Goal: Task Accomplishment & Management: Use online tool/utility

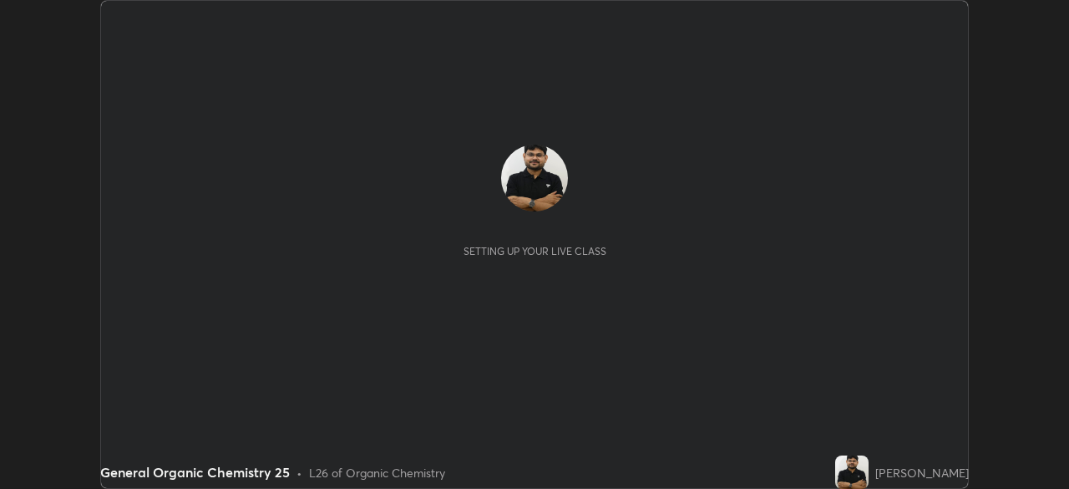
scroll to position [489, 1068]
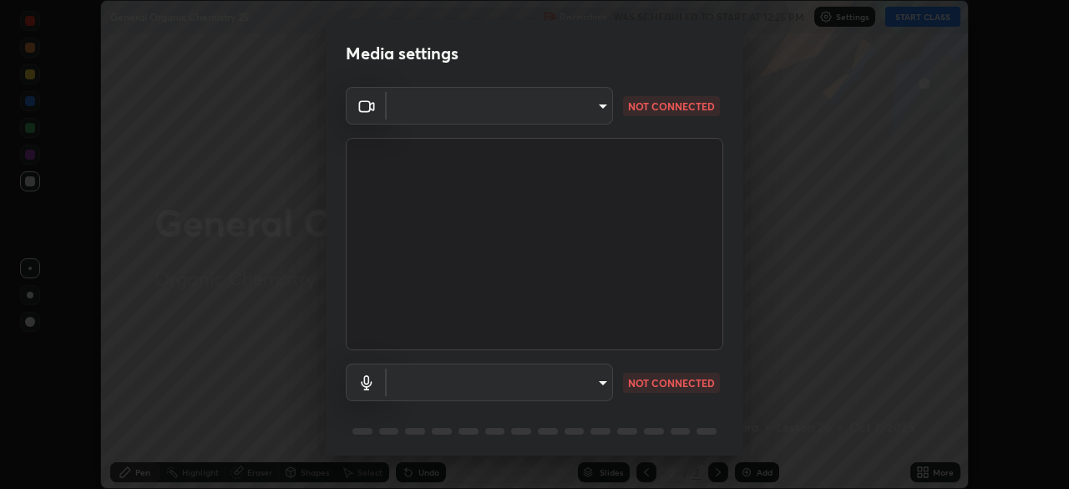
type input "7756d0bd8bc0017cc94789a9a07c49678ac1ef503c39391d0f6dd355ef569251"
click at [520, 369] on body "Erase all General Organic Chemistry 25 Recording WAS SCHEDULED TO START AT 12:2…" at bounding box center [534, 244] width 1069 height 489
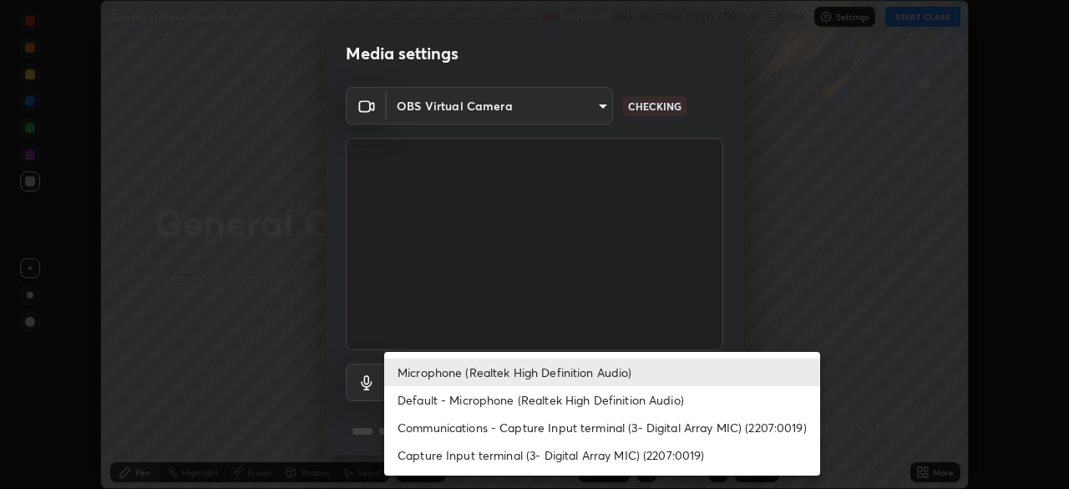
click at [459, 403] on li "Default - Microphone (Realtek High Definition Audio)" at bounding box center [602, 400] width 436 height 28
type input "default"
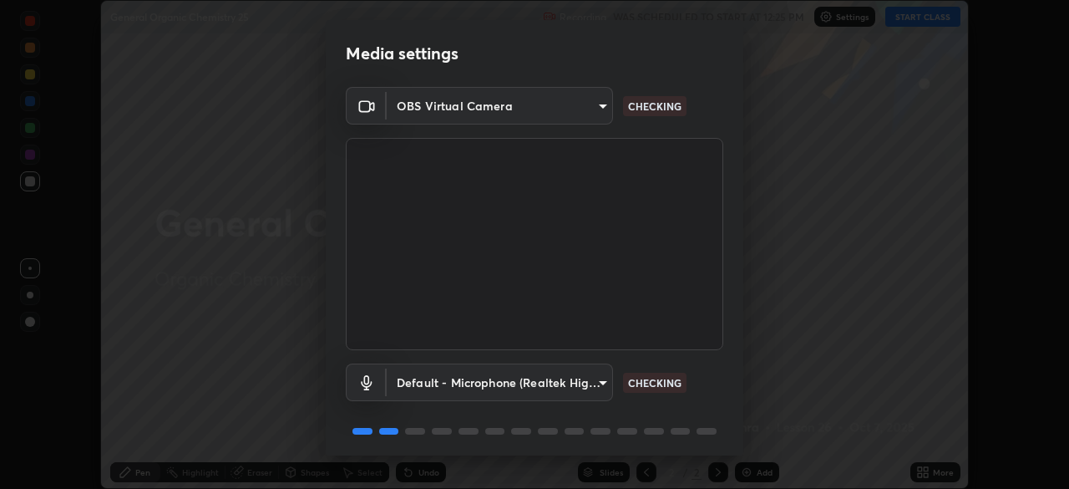
scroll to position [59, 0]
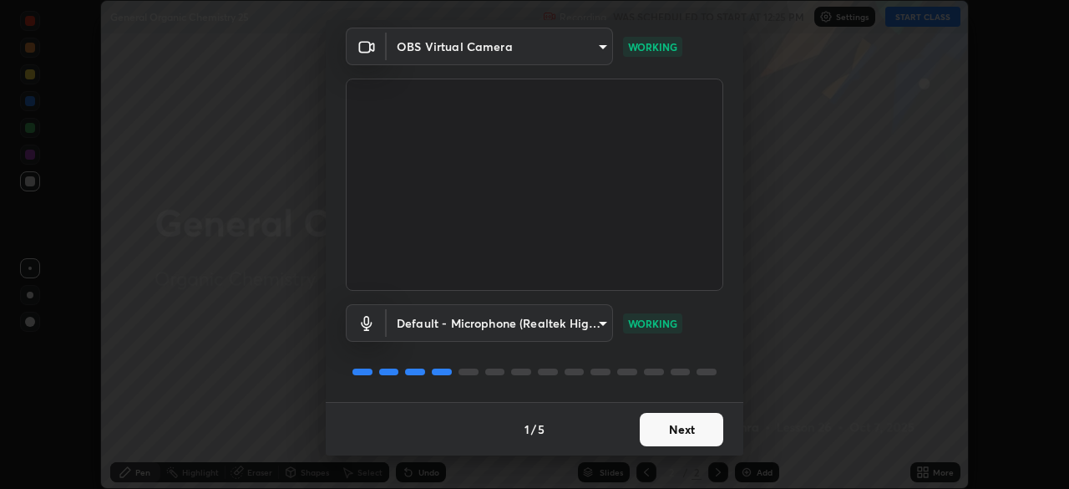
click at [655, 424] on button "Next" at bounding box center [682, 429] width 84 height 33
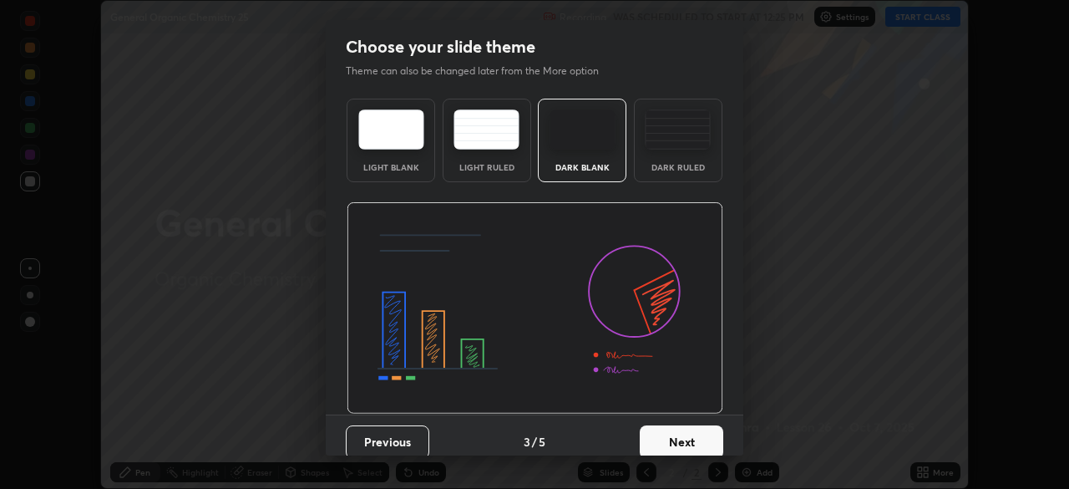
click at [687, 433] on button "Next" at bounding box center [682, 441] width 84 height 33
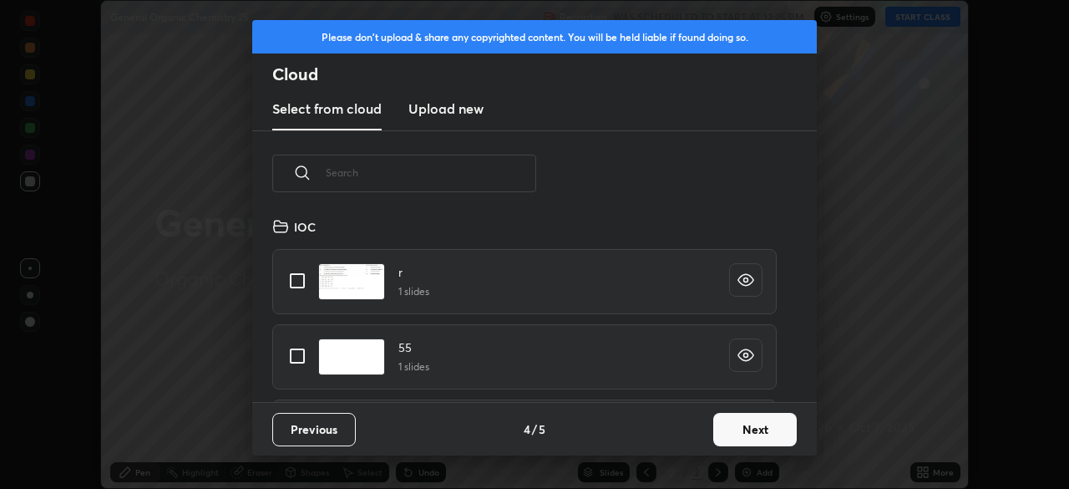
click at [728, 419] on button "Next" at bounding box center [755, 429] width 84 height 33
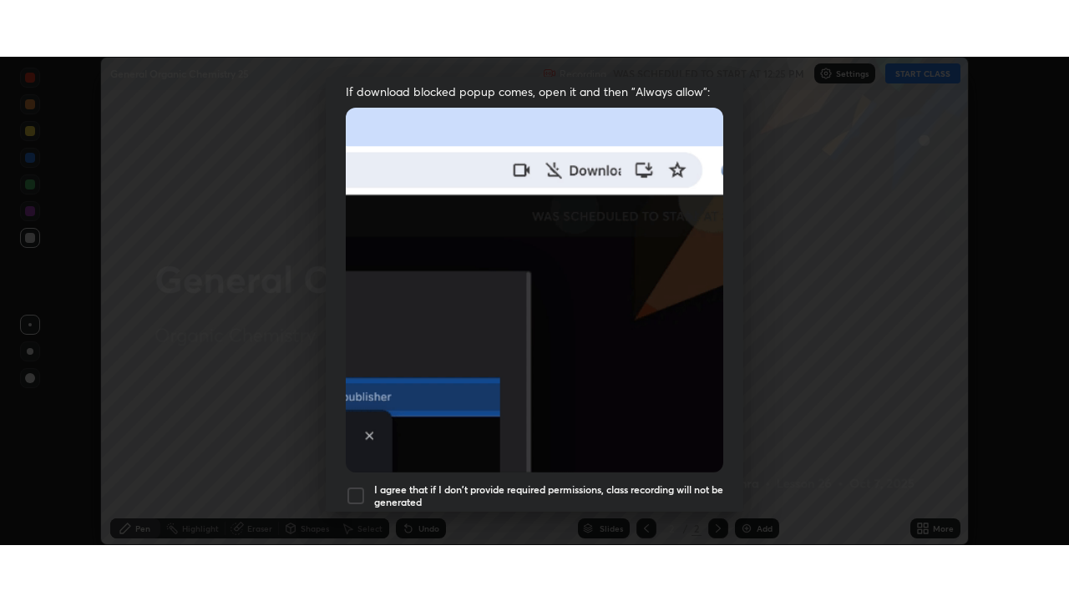
scroll to position [400, 0]
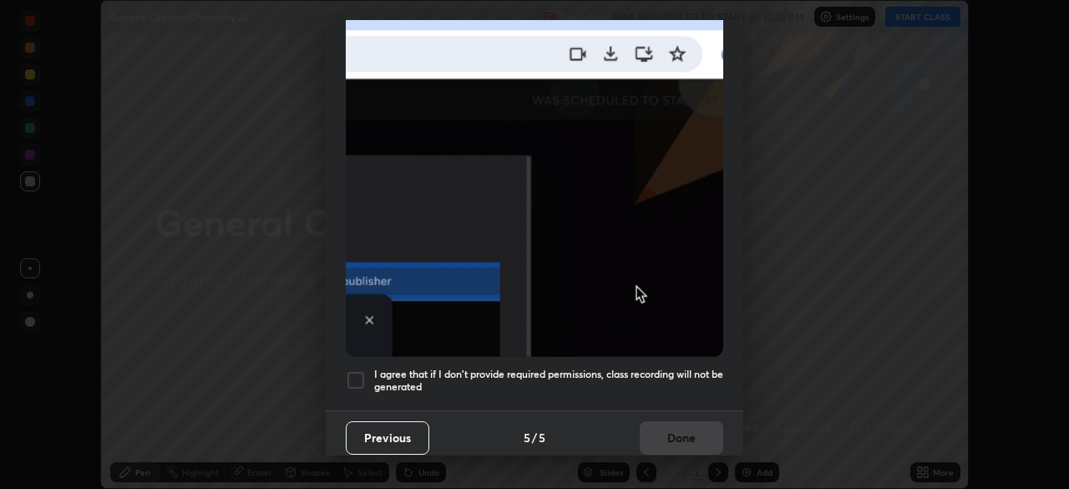
click at [587, 368] on h5 "I agree that if I don't provide required permissions, class recording will not …" at bounding box center [548, 381] width 349 height 26
click at [661, 429] on button "Done" at bounding box center [682, 437] width 84 height 33
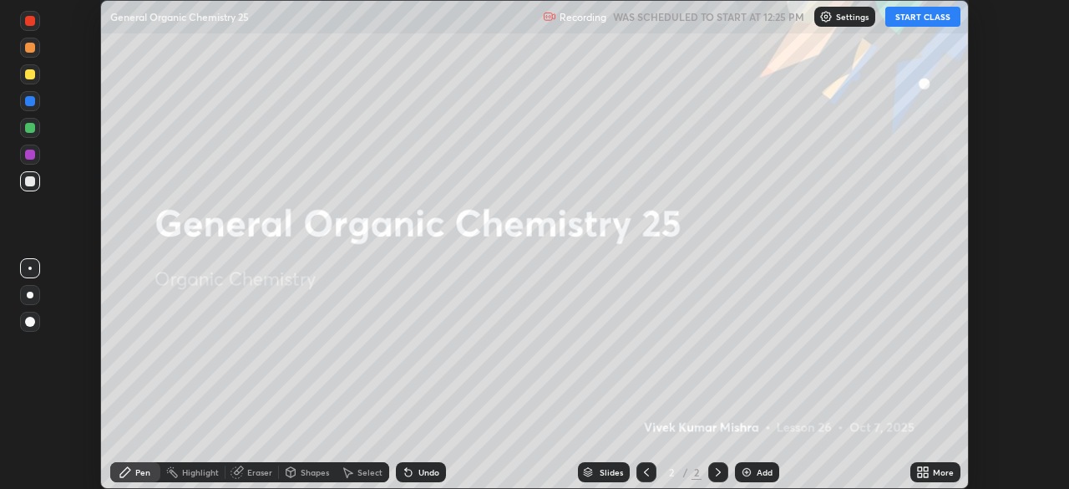
click at [897, 18] on button "START CLASS" at bounding box center [922, 17] width 75 height 20
click at [923, 470] on icon at bounding box center [922, 471] width 13 height 13
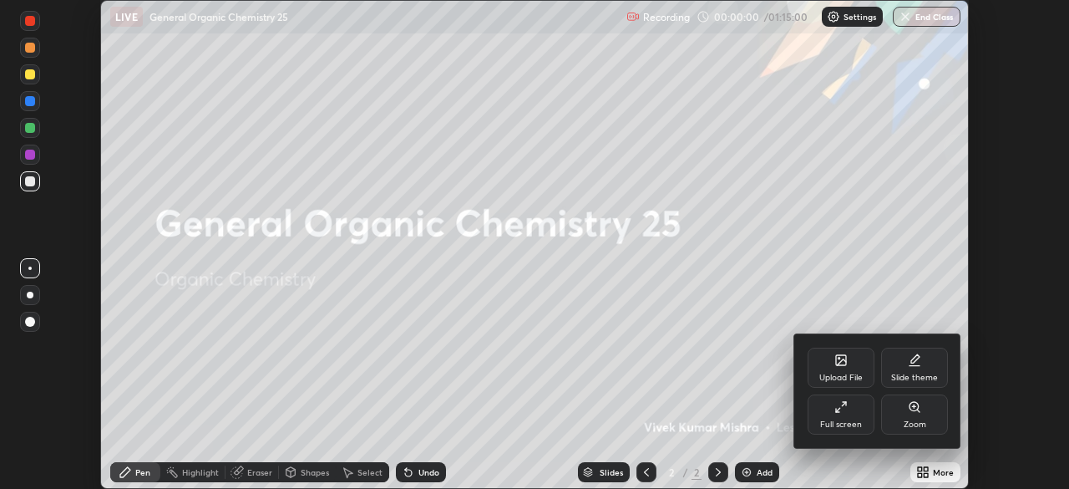
click at [835, 419] on div "Full screen" at bounding box center [841, 414] width 67 height 40
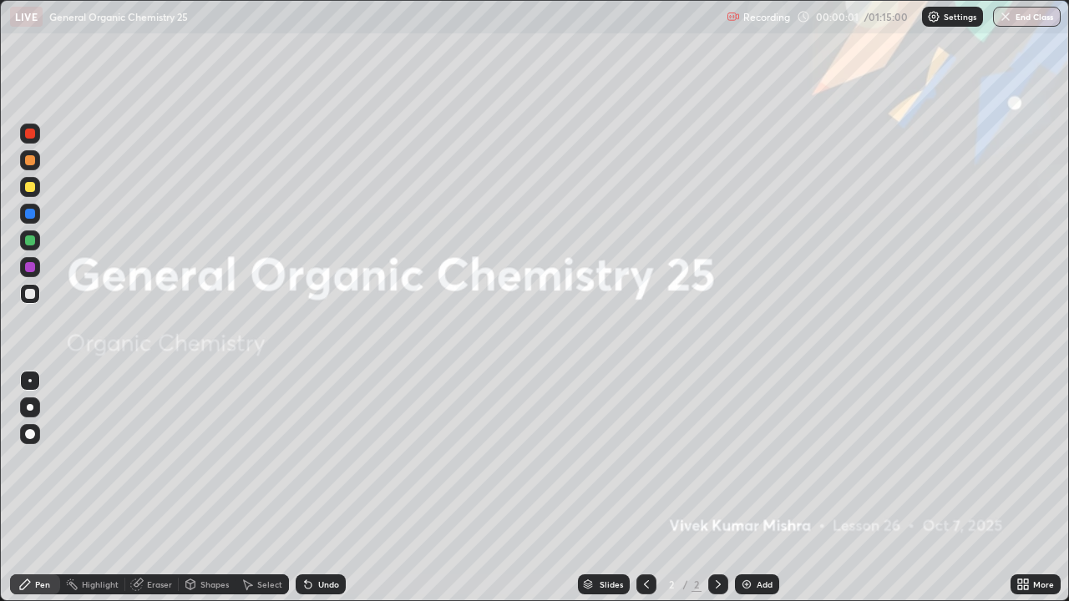
scroll to position [601, 1069]
click at [1020, 488] on icon at bounding box center [1020, 582] width 4 height 4
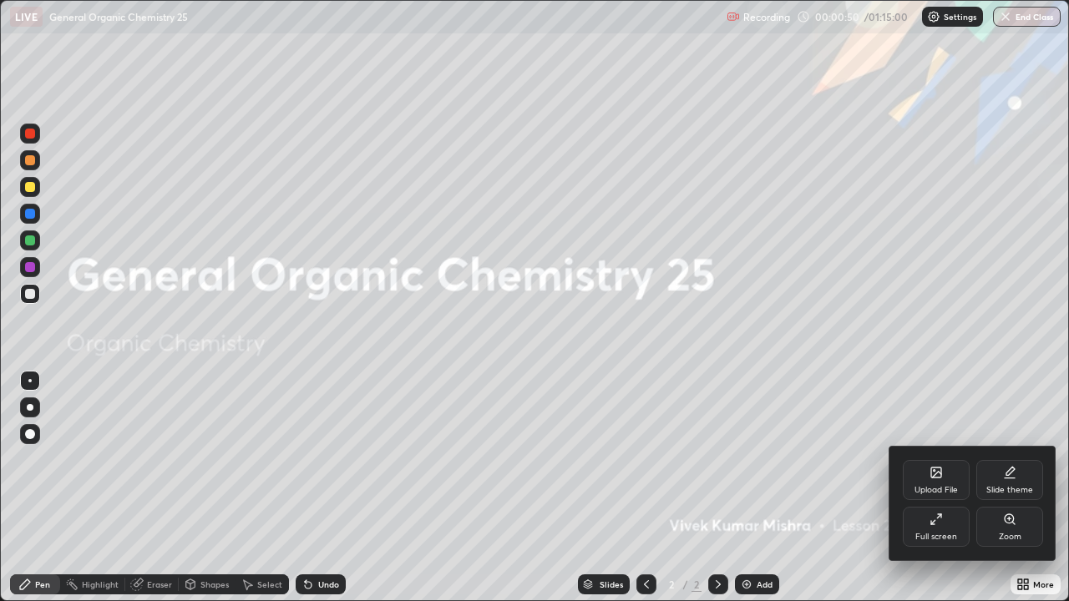
click at [1007, 480] on div "Slide theme" at bounding box center [1010, 480] width 67 height 40
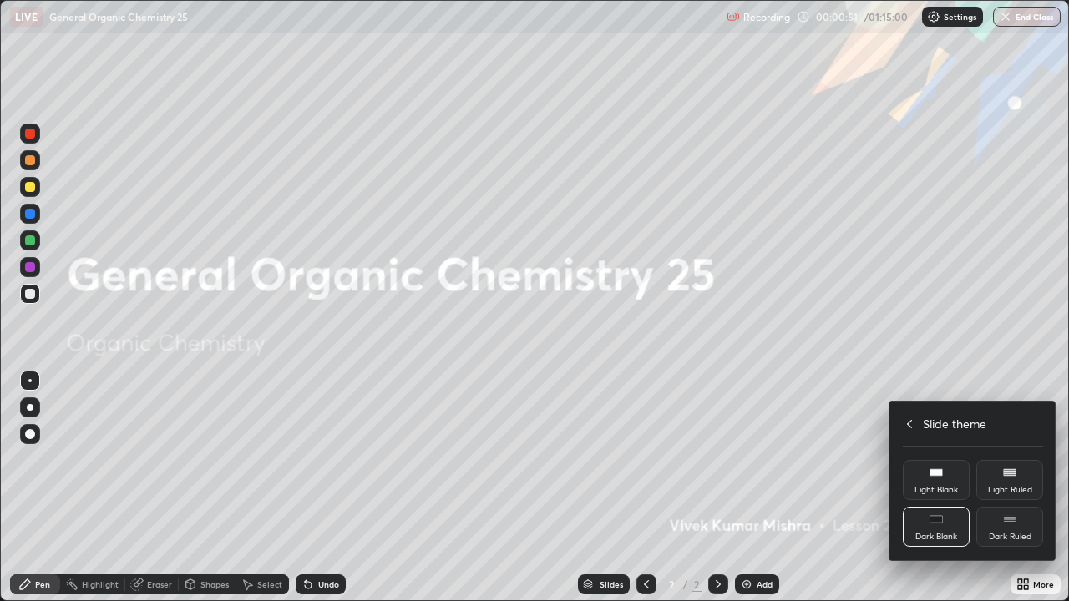
click at [1003, 488] on div "Dark Ruled" at bounding box center [1010, 537] width 43 height 8
click at [910, 424] on icon at bounding box center [909, 424] width 13 height 13
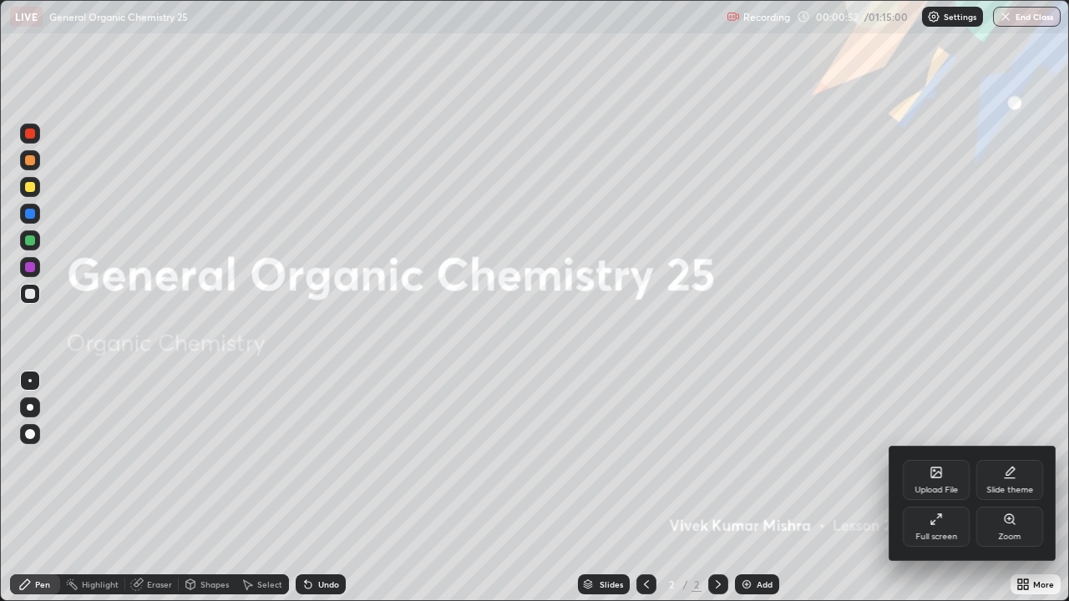
click at [763, 488] on div at bounding box center [534, 300] width 1069 height 601
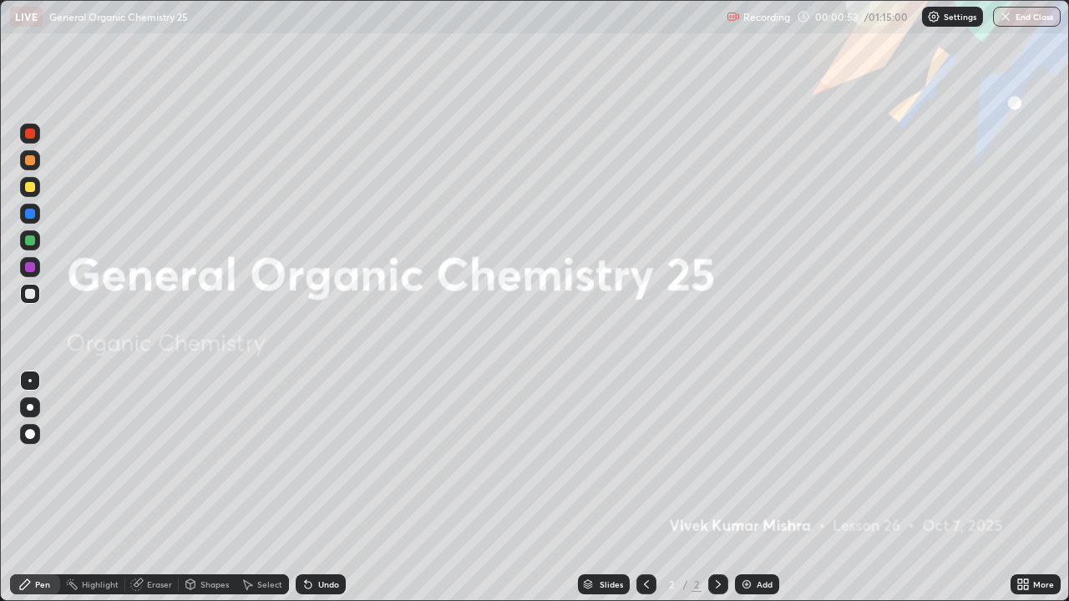
click at [757, 488] on div "Add" at bounding box center [765, 585] width 16 height 8
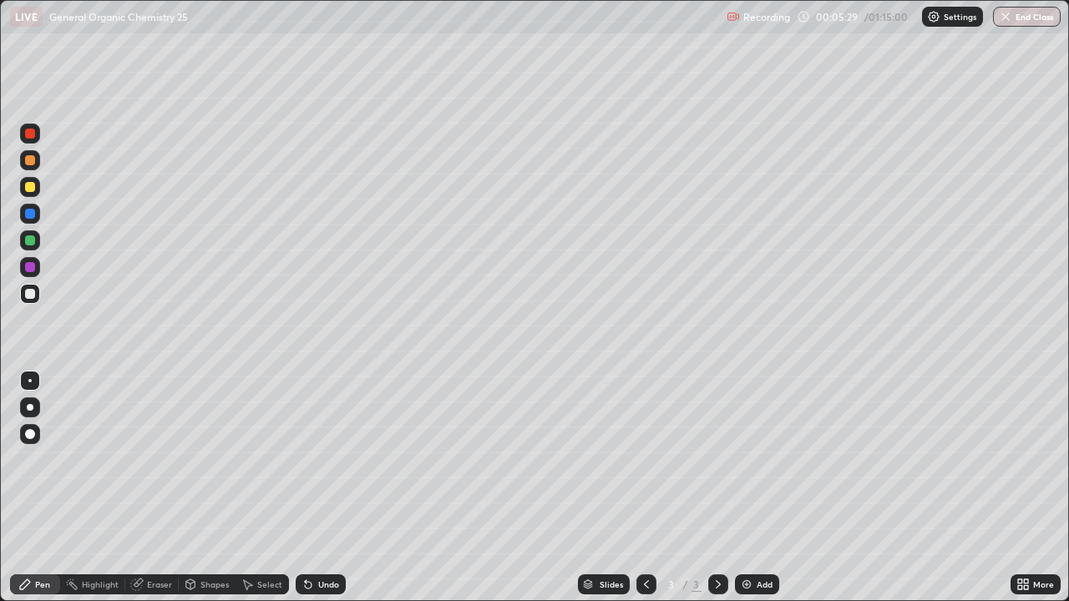
click at [32, 297] on div at bounding box center [30, 294] width 10 height 10
click at [26, 157] on div at bounding box center [30, 160] width 10 height 10
click at [754, 488] on div "Add" at bounding box center [757, 585] width 44 height 20
click at [31, 217] on div at bounding box center [30, 214] width 10 height 10
click at [27, 189] on div at bounding box center [30, 187] width 10 height 10
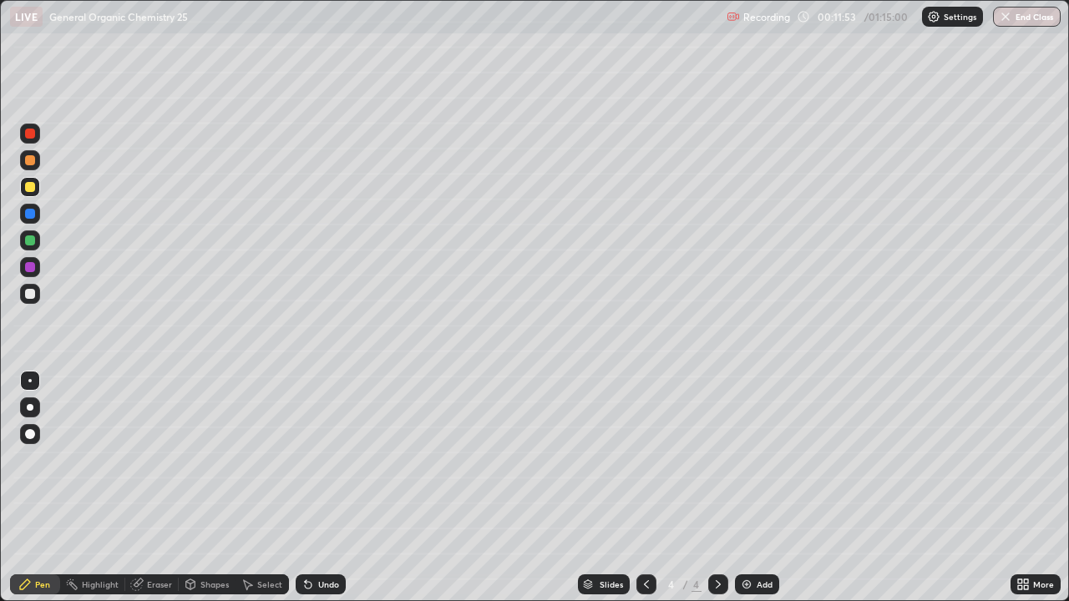
click at [265, 488] on div "Select" at bounding box center [262, 585] width 53 height 20
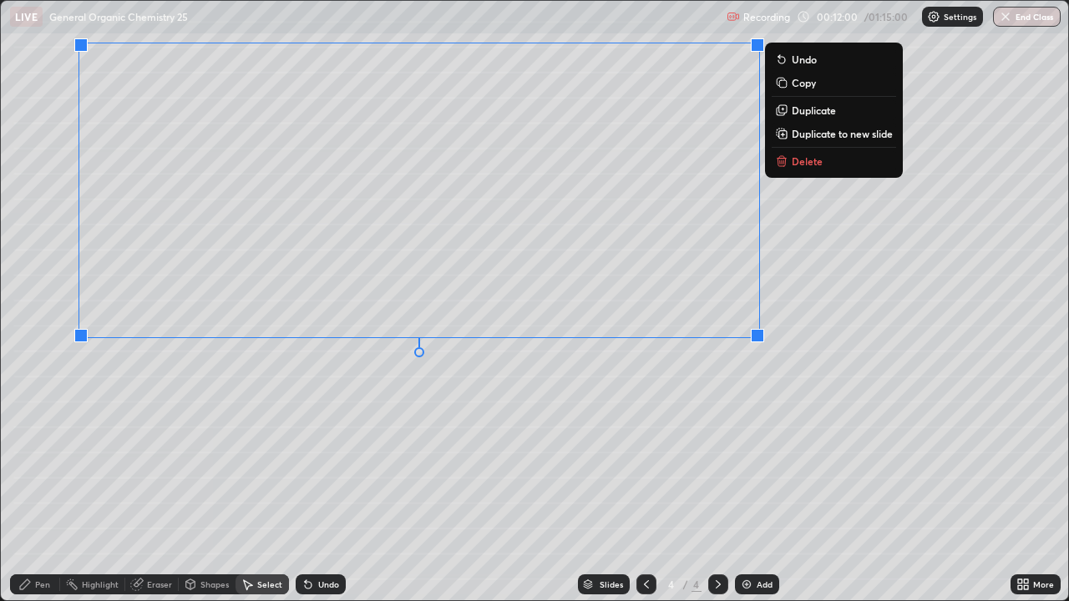
click at [789, 457] on div "0 ° Undo Copy Duplicate Duplicate to new slide Delete" at bounding box center [535, 301] width 1068 height 600
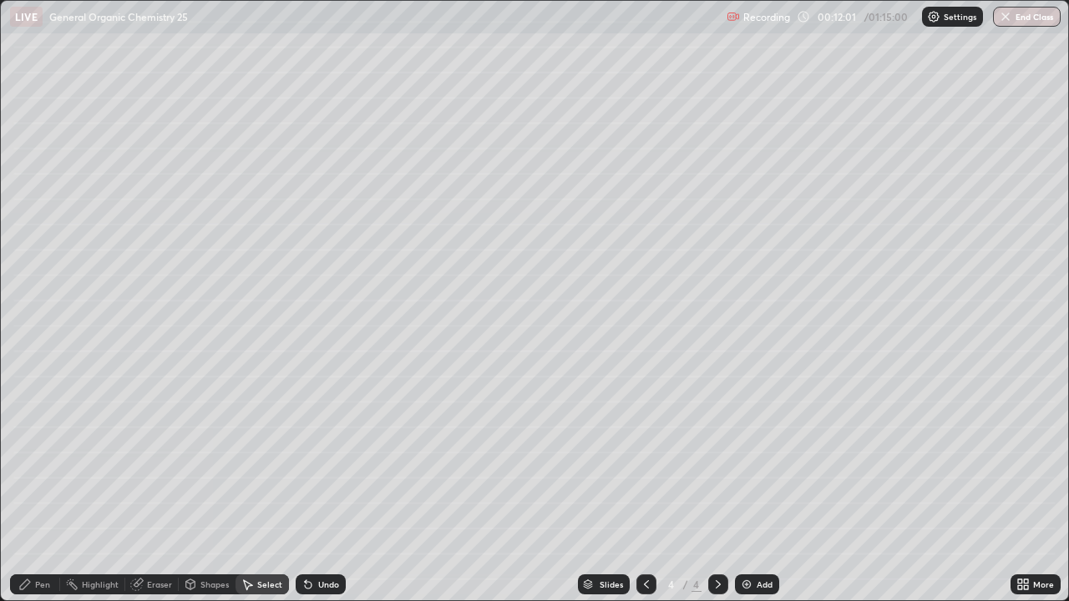
click at [33, 488] on div "Pen" at bounding box center [35, 585] width 50 height 20
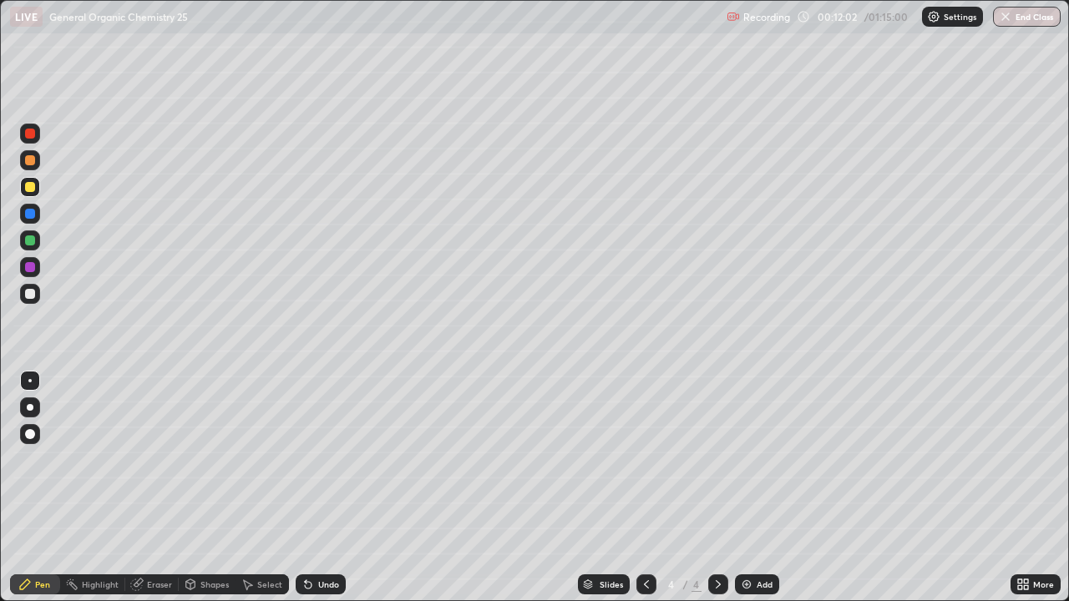
click at [30, 295] on div at bounding box center [30, 294] width 10 height 10
click at [267, 488] on div "Select" at bounding box center [269, 585] width 25 height 8
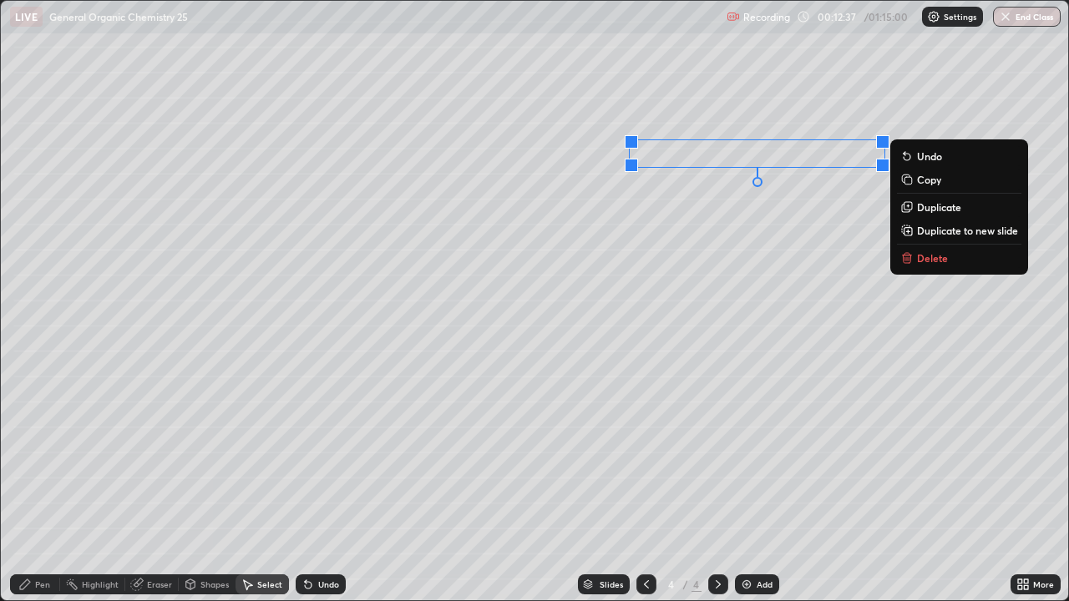
click at [739, 403] on div "0 ° Undo Copy Duplicate Duplicate to new slide Delete" at bounding box center [535, 301] width 1068 height 600
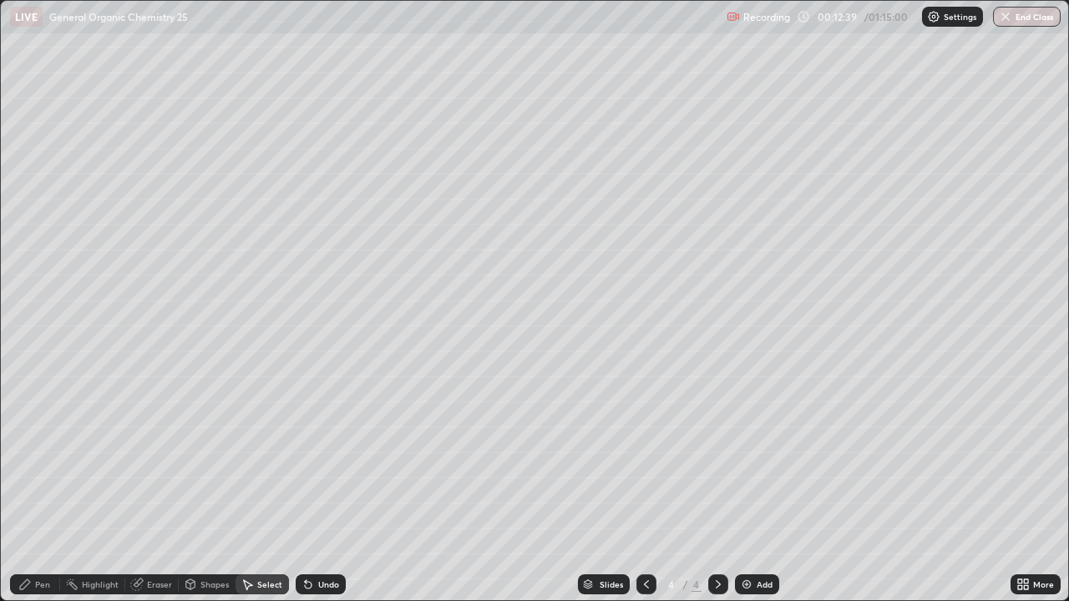
click at [36, 488] on div "Pen" at bounding box center [35, 585] width 50 height 20
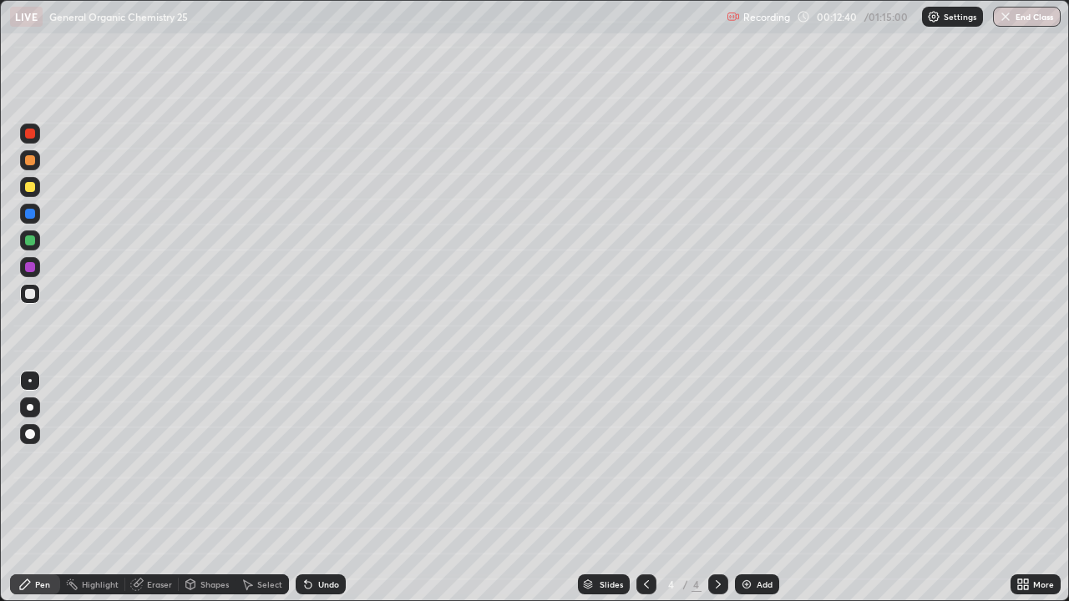
click at [27, 242] on div at bounding box center [30, 241] width 10 height 10
click at [31, 294] on div at bounding box center [30, 294] width 10 height 10
click at [753, 488] on div "Add" at bounding box center [757, 585] width 44 height 20
click at [335, 488] on div "Undo" at bounding box center [321, 585] width 50 height 20
click at [333, 488] on div "Undo" at bounding box center [321, 585] width 50 height 20
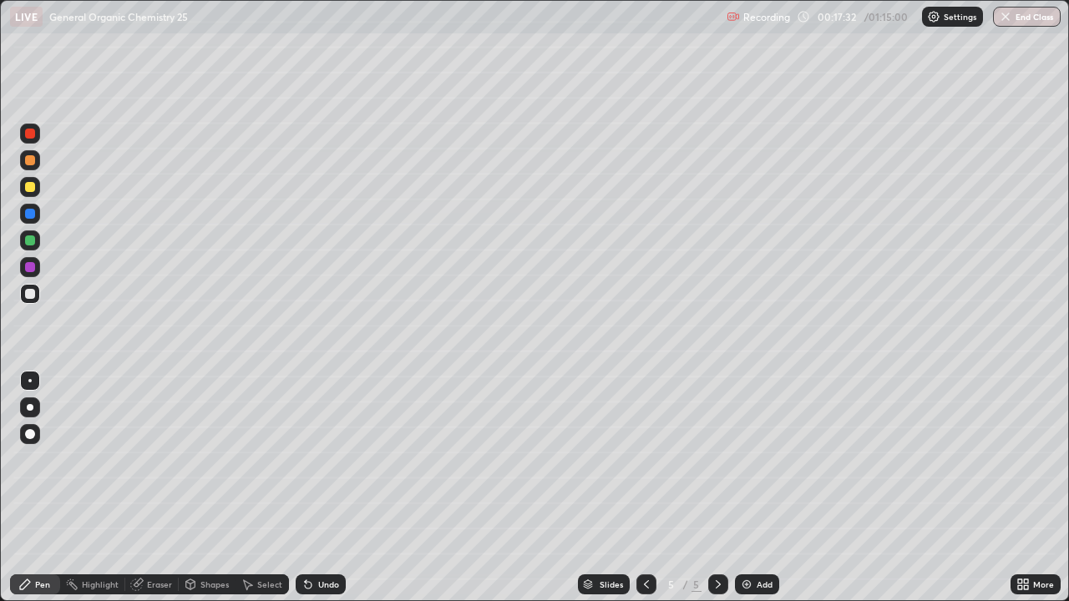
click at [28, 132] on div at bounding box center [30, 134] width 10 height 10
click at [267, 488] on div "Select" at bounding box center [269, 585] width 25 height 8
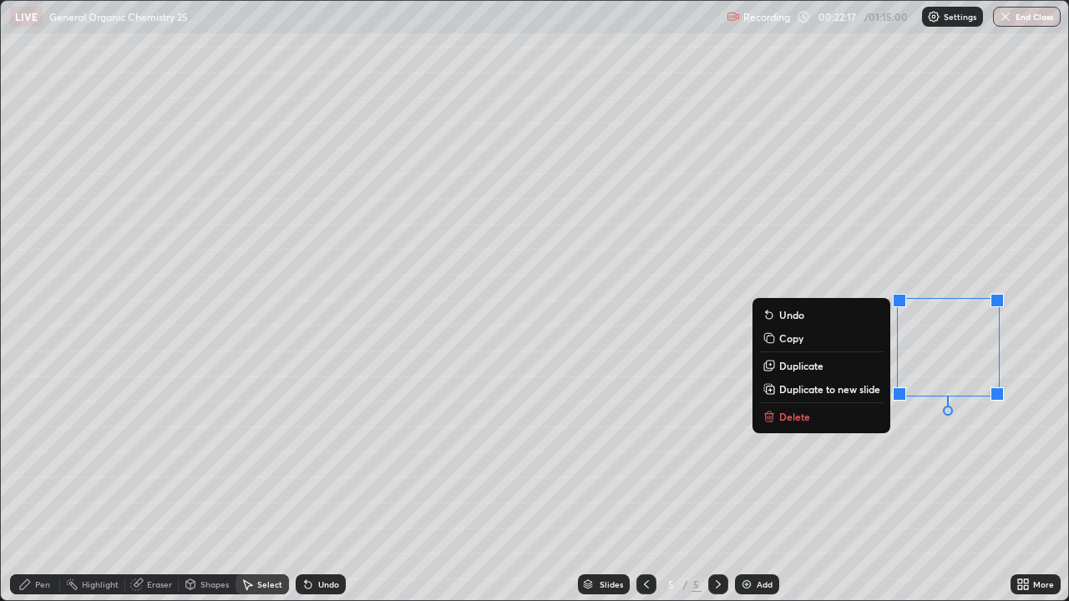
click at [822, 414] on button "Delete" at bounding box center [821, 417] width 124 height 20
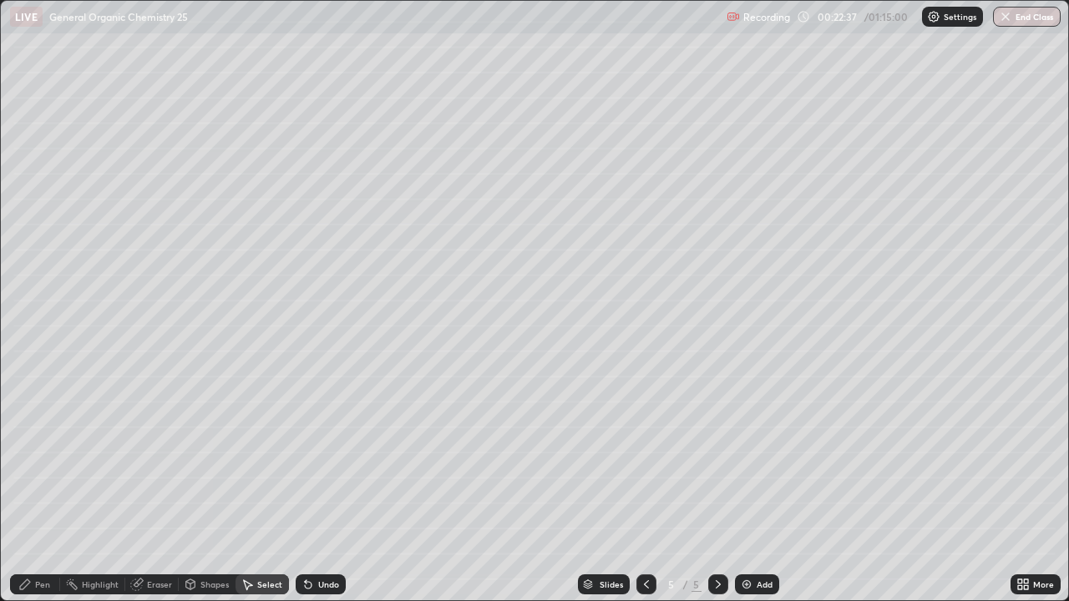
click at [20, 488] on icon at bounding box center [24, 584] width 13 height 13
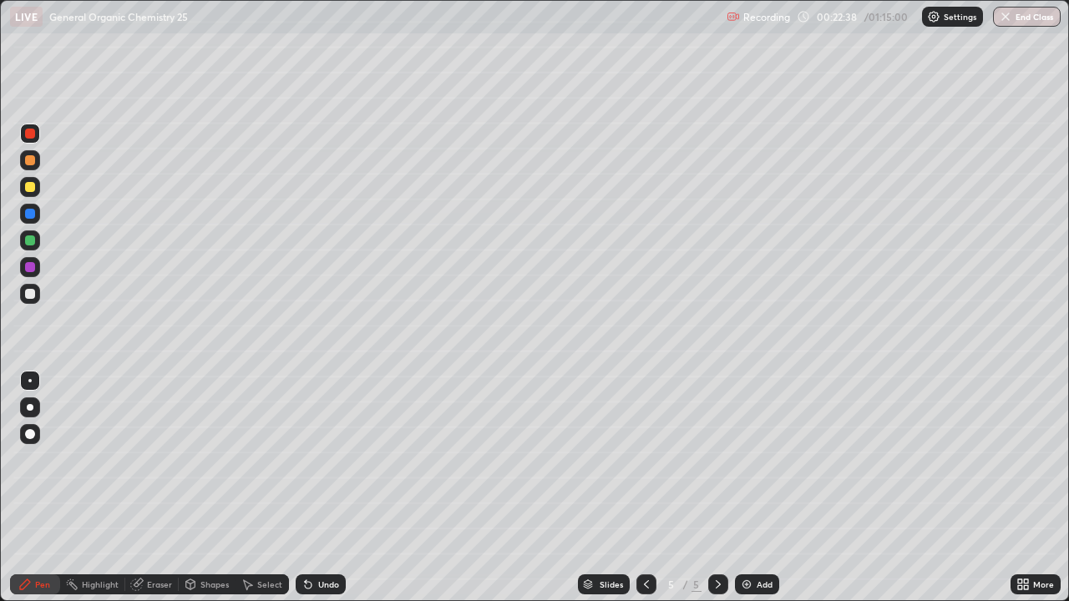
click at [26, 292] on div at bounding box center [30, 294] width 10 height 10
click at [645, 488] on icon at bounding box center [646, 584] width 13 height 13
click at [717, 488] on icon at bounding box center [718, 584] width 13 height 13
click at [26, 135] on div at bounding box center [30, 134] width 10 height 10
click at [31, 302] on div at bounding box center [30, 294] width 20 height 20
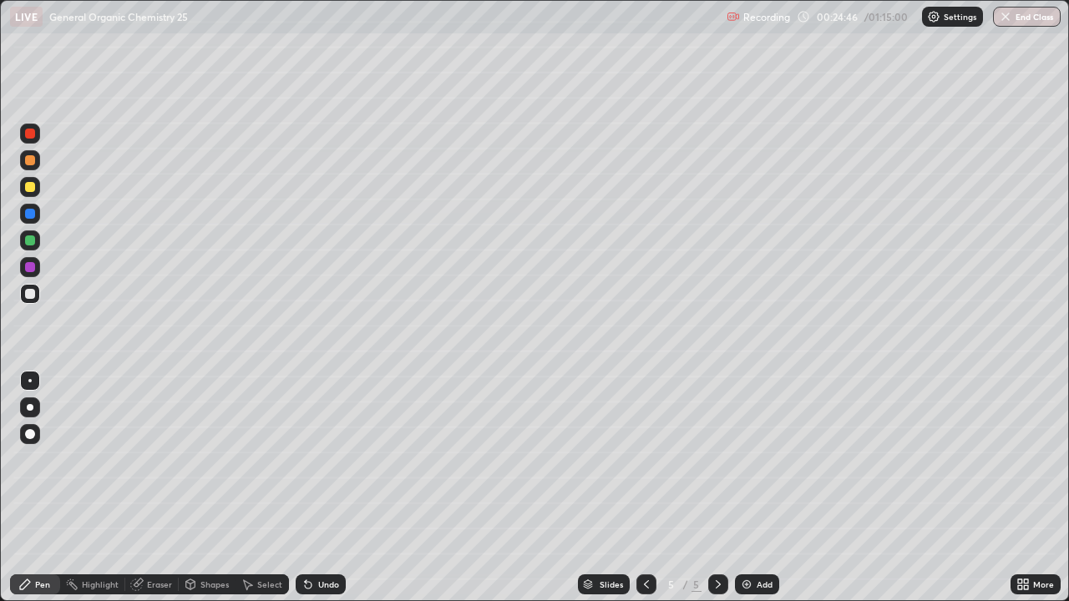
click at [33, 265] on div at bounding box center [30, 267] width 10 height 10
click at [32, 293] on div at bounding box center [30, 294] width 10 height 10
click at [27, 238] on div at bounding box center [30, 241] width 10 height 10
click at [28, 162] on div at bounding box center [30, 160] width 10 height 10
click at [652, 488] on div at bounding box center [647, 585] width 20 height 20
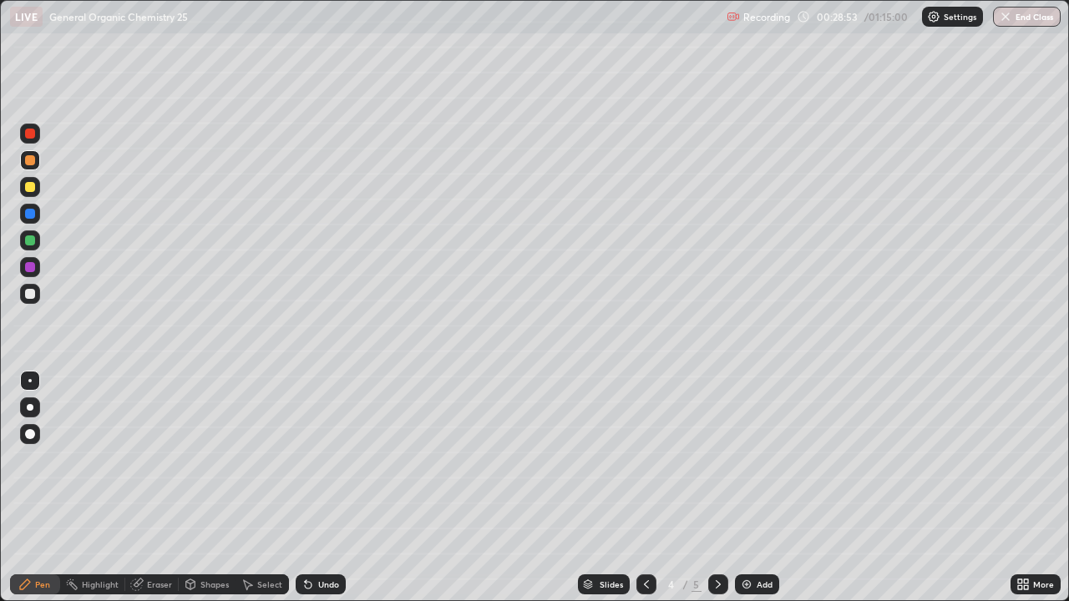
click at [717, 488] on icon at bounding box center [718, 584] width 13 height 13
click at [642, 488] on icon at bounding box center [646, 584] width 13 height 13
click at [715, 488] on icon at bounding box center [718, 584] width 13 height 13
click at [647, 488] on icon at bounding box center [646, 584] width 13 height 13
click at [717, 488] on icon at bounding box center [718, 584] width 13 height 13
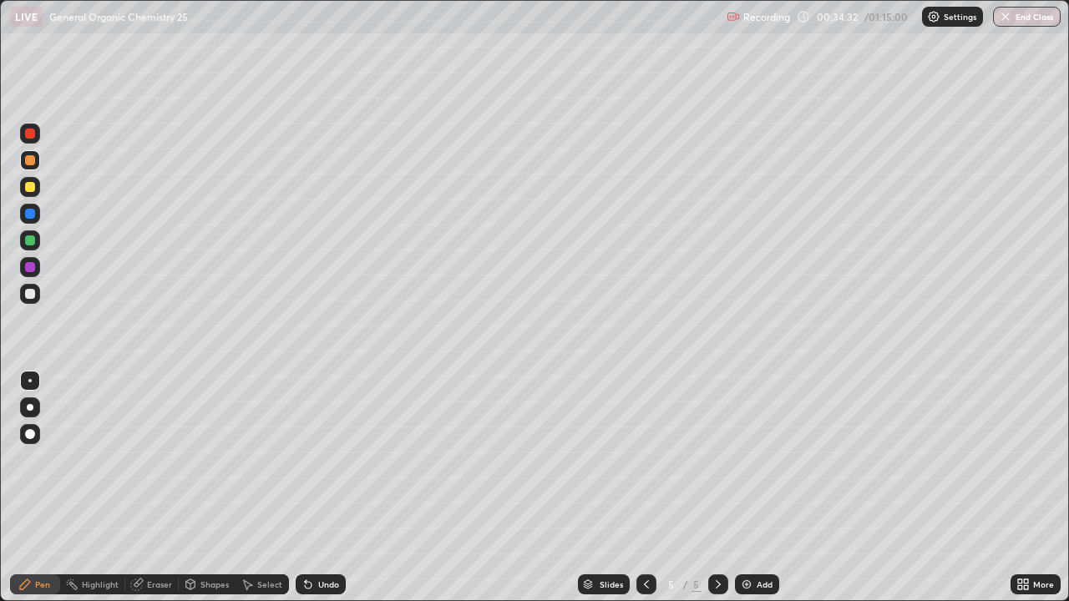
click at [325, 488] on div "Undo" at bounding box center [328, 585] width 21 height 8
click at [323, 488] on div "Undo" at bounding box center [328, 585] width 21 height 8
click at [323, 488] on div "Undo" at bounding box center [321, 585] width 50 height 20
click at [315, 488] on div "Undo" at bounding box center [321, 585] width 50 height 20
click at [746, 488] on img at bounding box center [746, 584] width 13 height 13
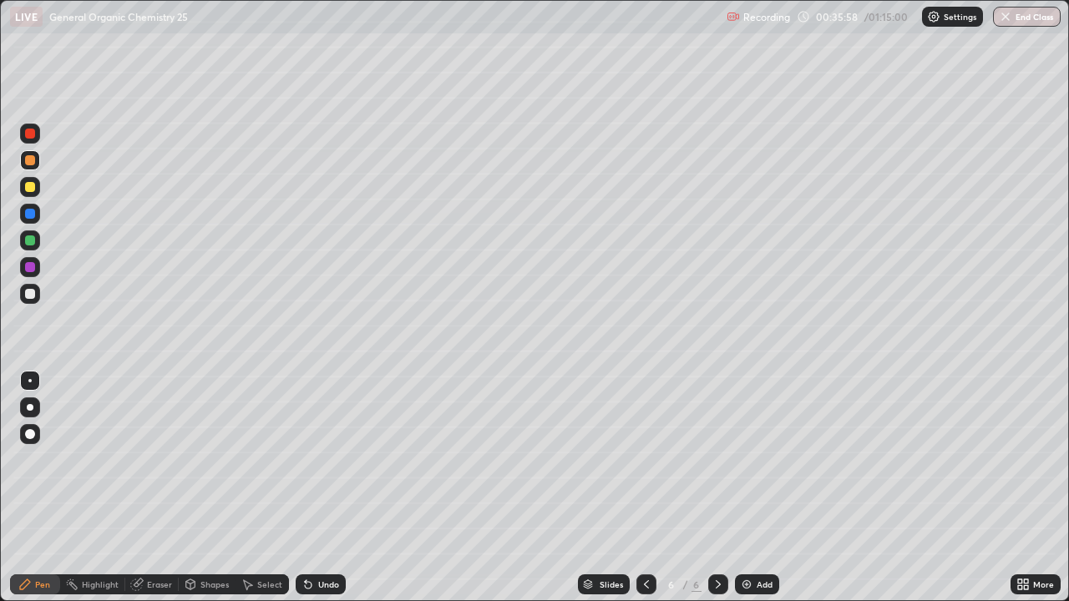
click at [30, 239] on div at bounding box center [30, 241] width 10 height 10
click at [38, 275] on div at bounding box center [30, 267] width 20 height 27
click at [652, 488] on div at bounding box center [647, 585] width 20 height 20
click at [645, 488] on icon at bounding box center [646, 585] width 5 height 8
click at [716, 488] on icon at bounding box center [718, 584] width 13 height 13
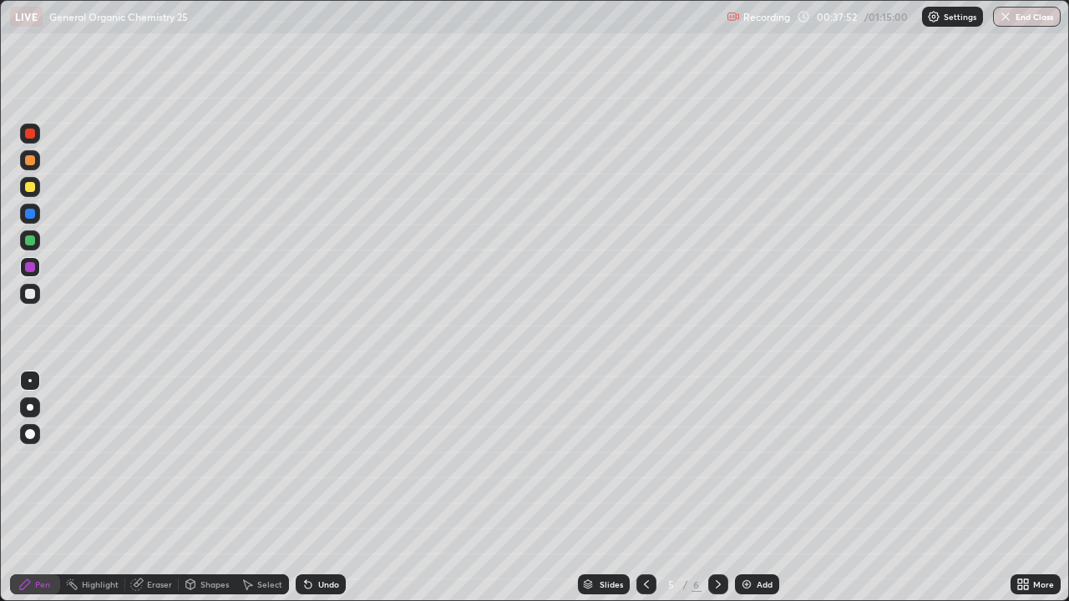
click at [716, 488] on icon at bounding box center [718, 584] width 13 height 13
click at [26, 136] on div at bounding box center [30, 134] width 10 height 10
click at [652, 488] on div at bounding box center [647, 585] width 20 height 20
click at [748, 488] on div "Add" at bounding box center [757, 585] width 44 height 20
click at [637, 488] on div at bounding box center [647, 585] width 20 height 20
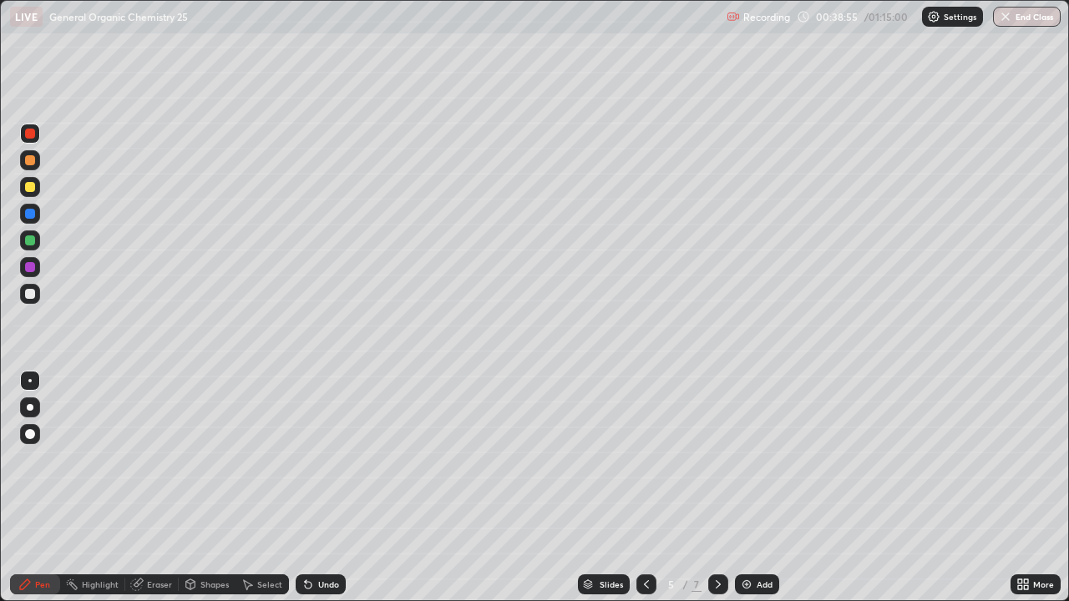
click at [716, 488] on icon at bounding box center [718, 584] width 13 height 13
click at [28, 241] on div at bounding box center [30, 241] width 10 height 10
click at [26, 294] on div at bounding box center [30, 294] width 10 height 10
click at [764, 488] on div "Add" at bounding box center [765, 585] width 16 height 8
click at [30, 138] on div at bounding box center [30, 134] width 10 height 10
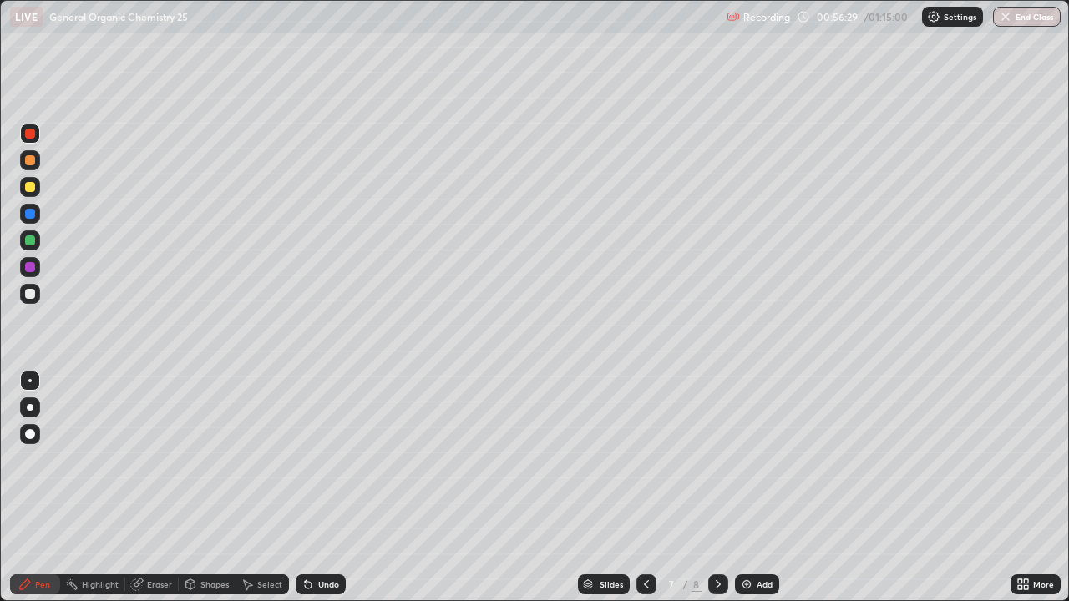
click at [333, 488] on div "Undo" at bounding box center [328, 585] width 21 height 8
click at [33, 297] on div at bounding box center [30, 294] width 10 height 10
click at [752, 488] on div "Add" at bounding box center [757, 585] width 44 height 20
click at [36, 302] on div at bounding box center [30, 294] width 20 height 20
click at [33, 296] on div at bounding box center [30, 294] width 10 height 10
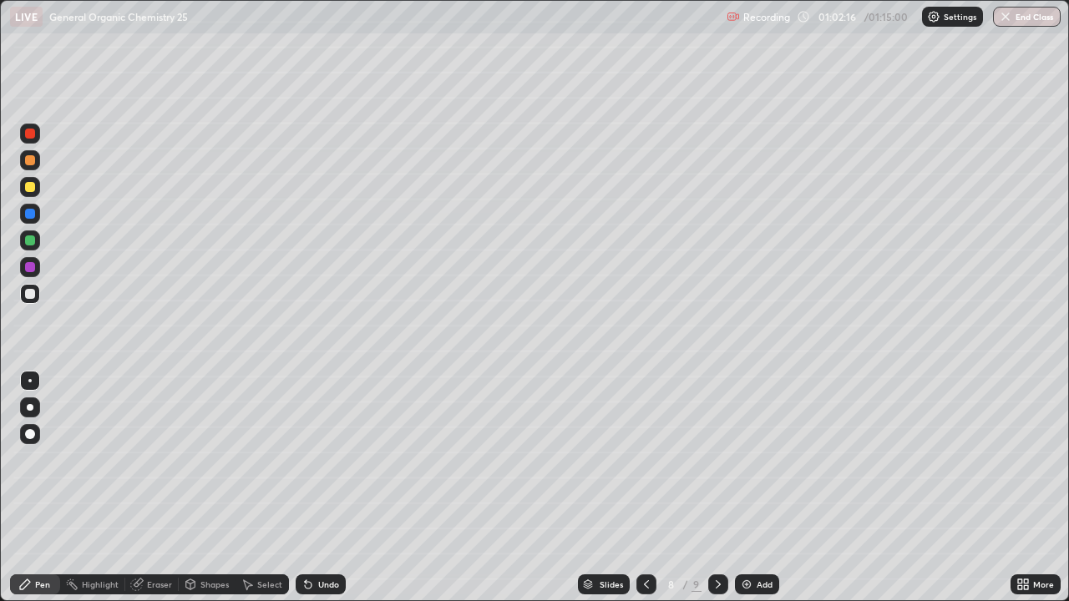
click at [325, 488] on div "Undo" at bounding box center [328, 585] width 21 height 8
click at [322, 488] on div "Undo" at bounding box center [328, 585] width 21 height 8
click at [318, 488] on div "Undo" at bounding box center [328, 585] width 21 height 8
click at [312, 488] on div "Undo" at bounding box center [321, 585] width 50 height 20
click at [312, 488] on icon at bounding box center [308, 584] width 13 height 13
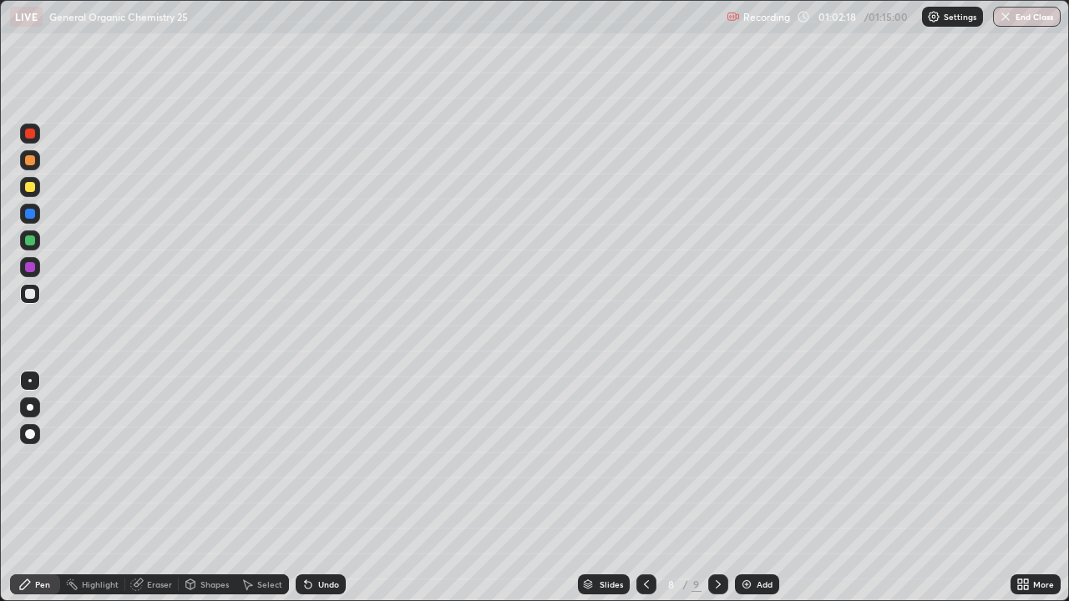
click at [312, 488] on div "Undo" at bounding box center [321, 585] width 50 height 20
click at [312, 488] on icon at bounding box center [308, 584] width 13 height 13
click at [314, 488] on div "Undo" at bounding box center [321, 585] width 50 height 20
click at [27, 237] on div at bounding box center [30, 241] width 10 height 10
click at [269, 488] on div "Select" at bounding box center [269, 585] width 25 height 8
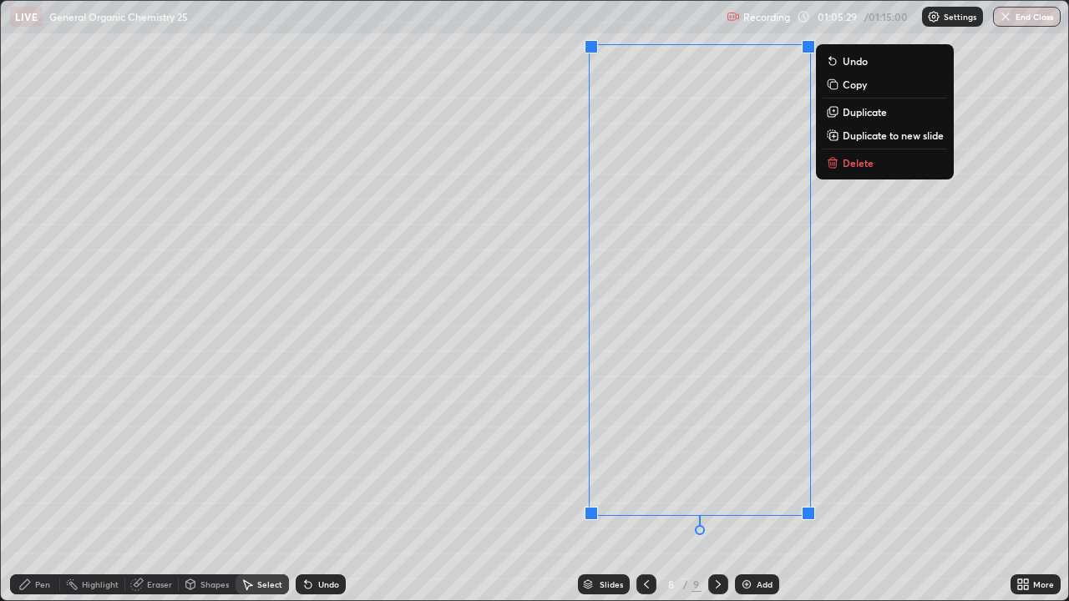
click at [863, 139] on p "Duplicate to new slide" at bounding box center [893, 135] width 101 height 13
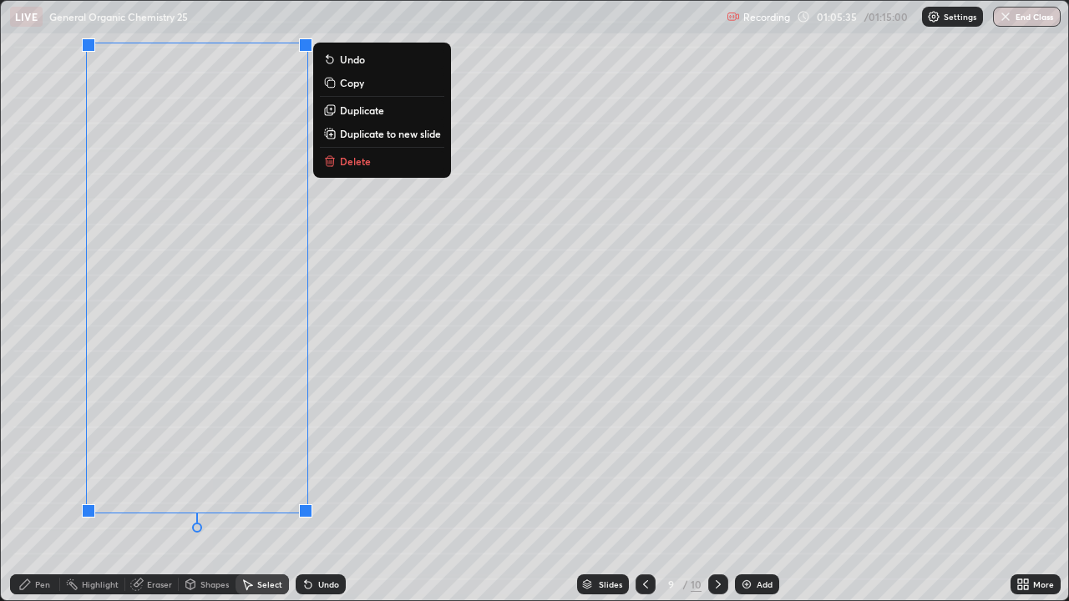
click at [42, 488] on div "Pen" at bounding box center [42, 585] width 15 height 8
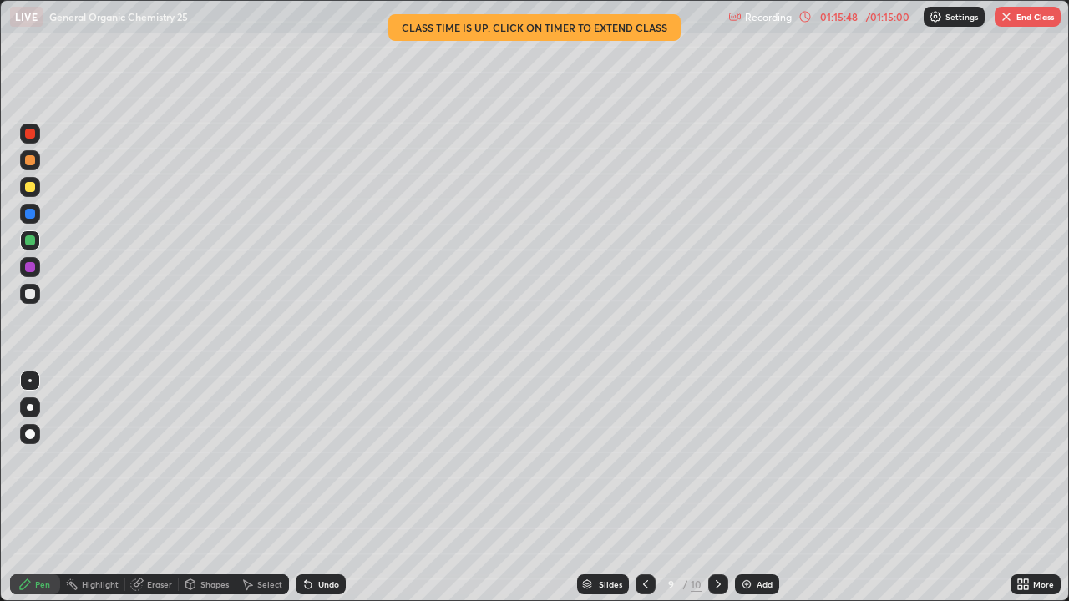
click at [1018, 17] on button "End Class" at bounding box center [1028, 17] width 66 height 20
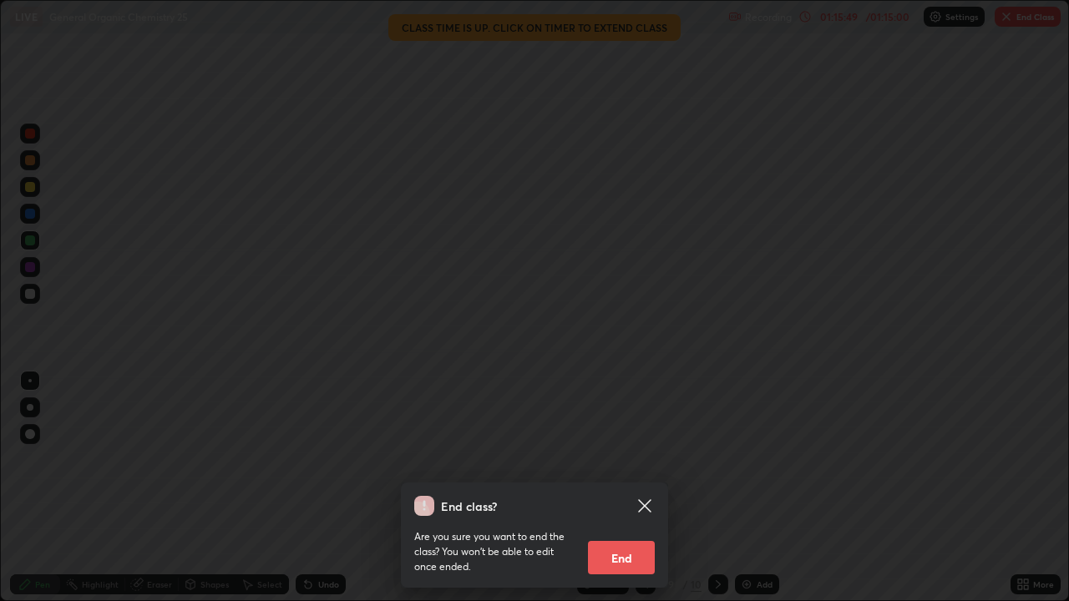
click at [632, 488] on button "End" at bounding box center [621, 557] width 67 height 33
